Goal: Communication & Community: Ask a question

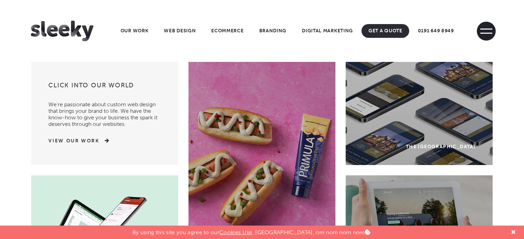
click at [489, 30] on span at bounding box center [486, 31] width 19 height 19
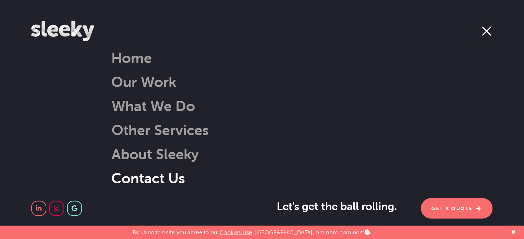
click at [133, 179] on link "Contact Us" at bounding box center [148, 178] width 74 height 18
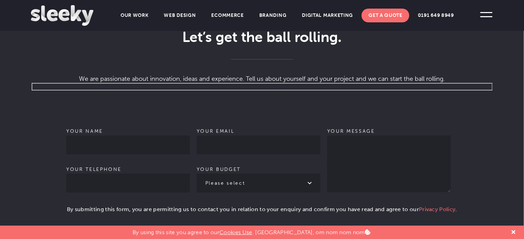
scroll to position [447, 0]
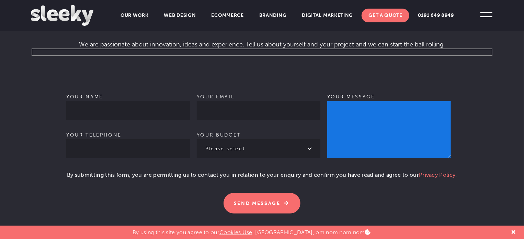
click at [352, 122] on textarea "Your message" at bounding box center [389, 129] width 124 height 57
paste textarea "Hi, I hope you are healthy & happy. I am an SEO Guest Post Outreach Service Pro…"
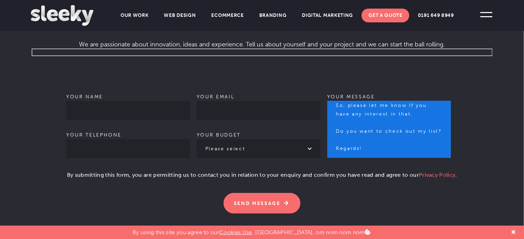
type textarea "Hi, I hope you are healthy & happy. I am an SEO Guest Post Outreach Service Pro…"
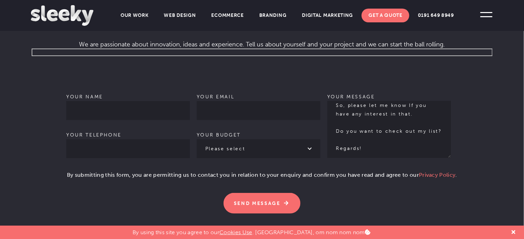
click at [99, 94] on label "Your name" at bounding box center [128, 104] width 124 height 20
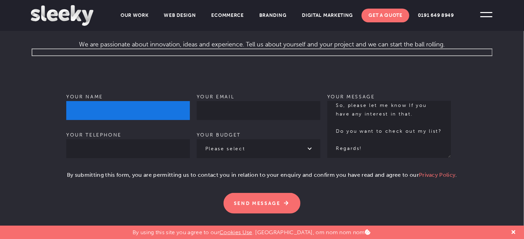
click at [99, 101] on input "Your name" at bounding box center [128, 110] width 124 height 19
click at [104, 101] on input "Your name The field is required." at bounding box center [128, 110] width 124 height 19
type input "[PERSON_NAME]"
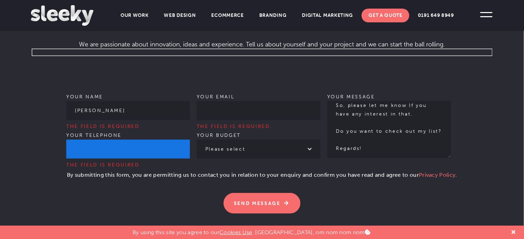
type input "09933406998"
type input "[EMAIL_ADDRESS][PERSON_NAME][DOMAIN_NAME]"
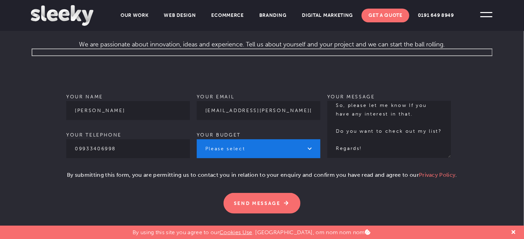
click at [239, 139] on select "Please select £1k - £2k £2k - £3k £3k - £4k £4k - £5k £5k - £10k More than £10k" at bounding box center [259, 148] width 124 height 19
select select "£1k - £2k"
click at [197, 139] on select "Please select £1k - £2k £2k - £3k £3k - £4k £4k - £5k £5k - £10k More than £10k" at bounding box center [259, 148] width 124 height 19
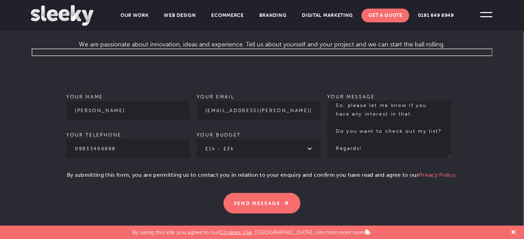
click at [62, 165] on form "Your name [PERSON_NAME] Your telephone [PHONE_NUMBER] Your email [EMAIL_ADDRESS…" at bounding box center [262, 130] width 463 height 165
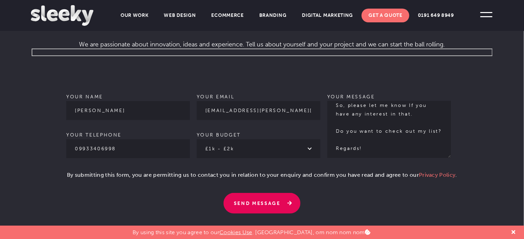
click at [263, 195] on input "Send Message" at bounding box center [262, 203] width 77 height 21
